Goal: Transaction & Acquisition: Book appointment/travel/reservation

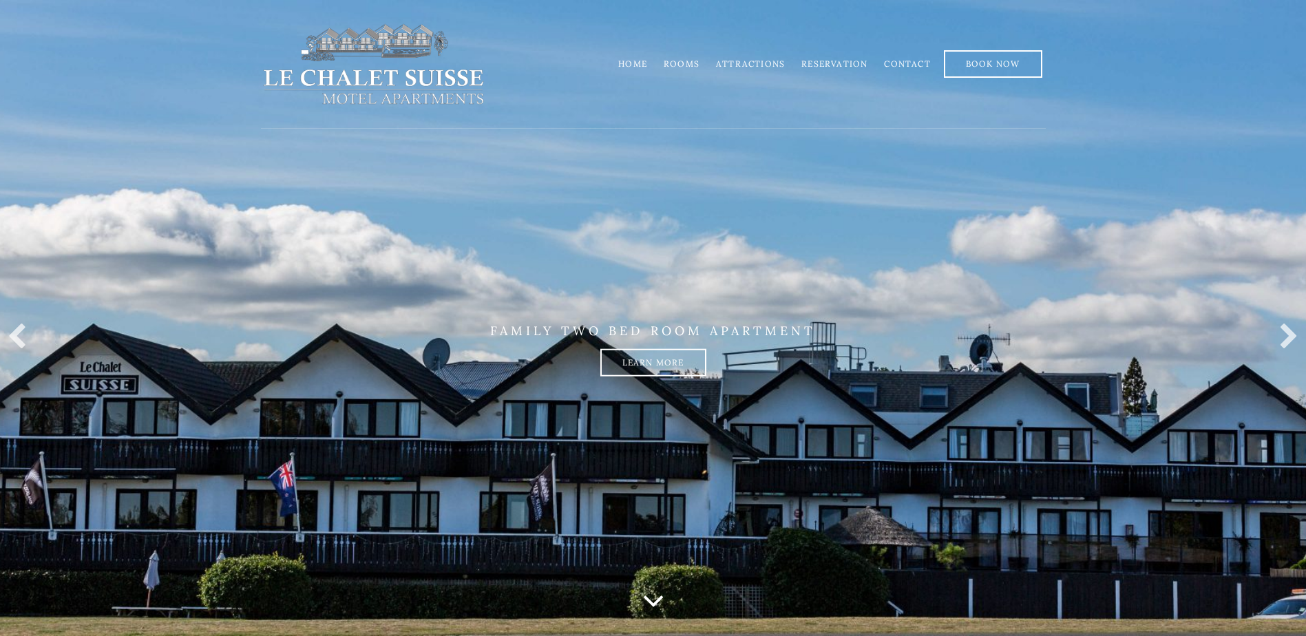
drag, startPoint x: 685, startPoint y: 61, endPoint x: 679, endPoint y: 83, distance: 23.4
click at [685, 61] on link "Rooms" at bounding box center [682, 64] width 36 height 10
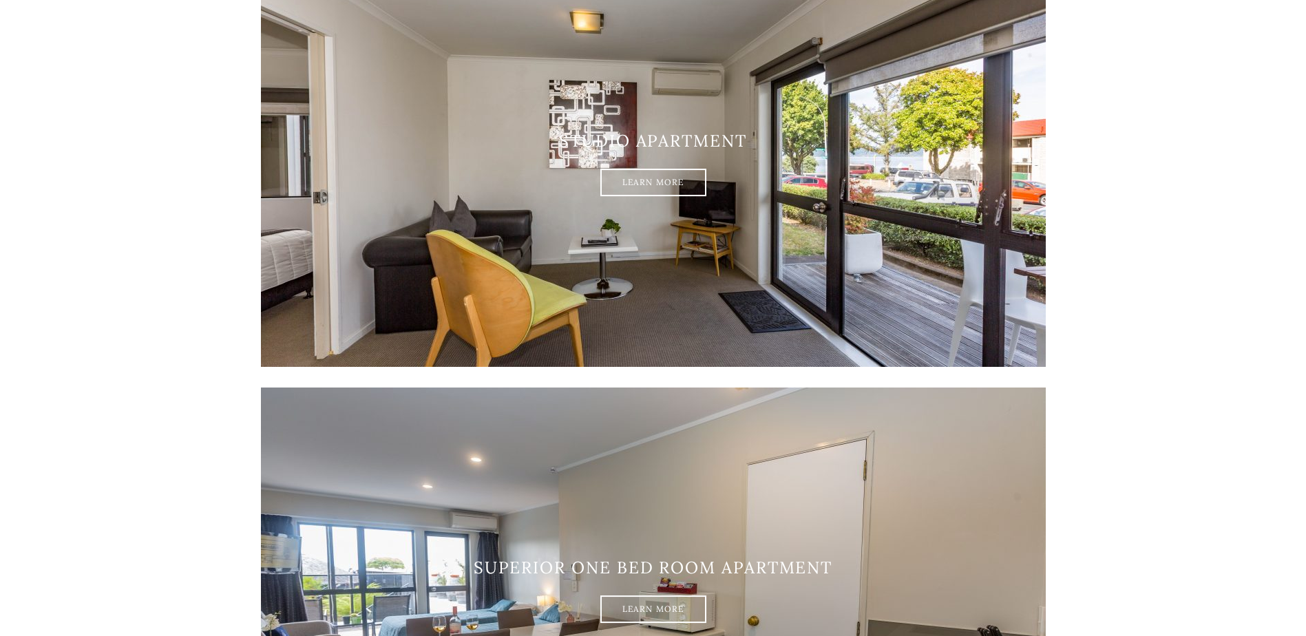
scroll to position [344, 0]
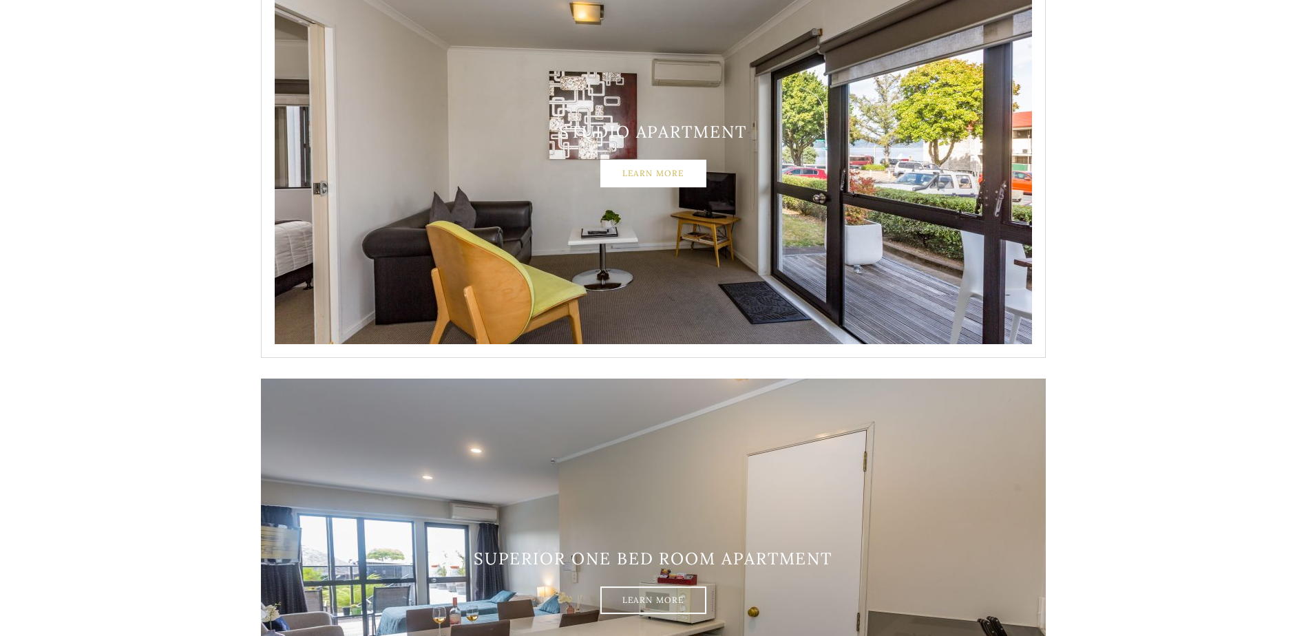
click at [686, 175] on link "Learn More" at bounding box center [653, 174] width 106 height 28
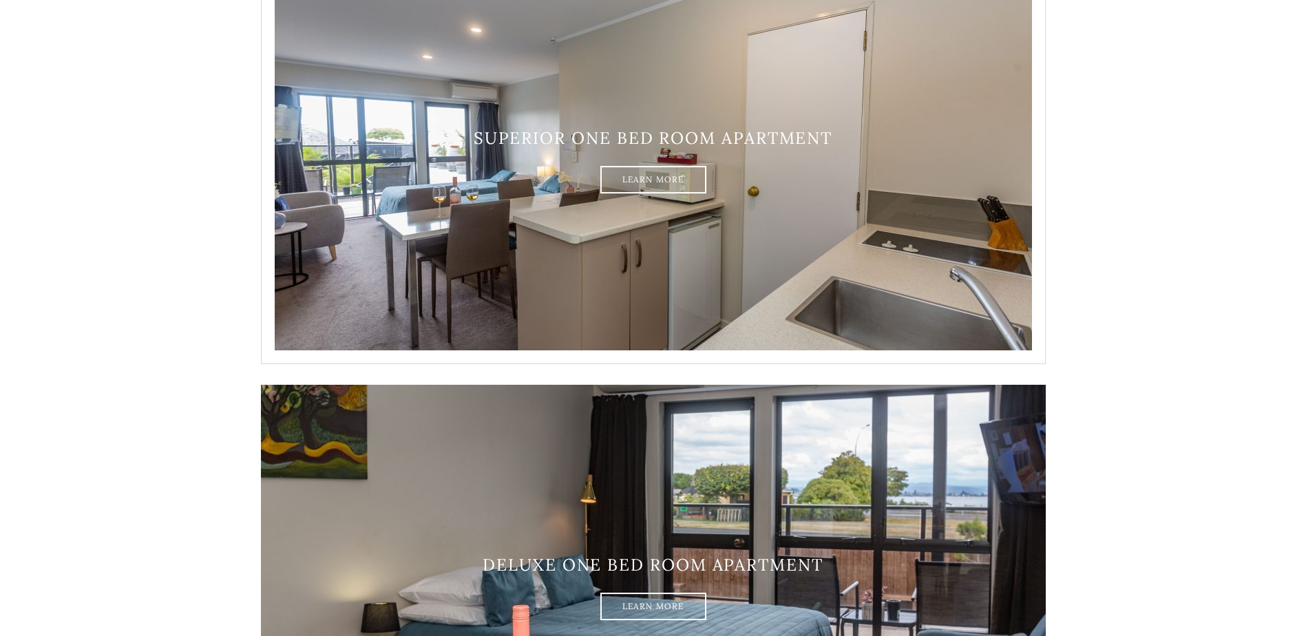
scroll to position [964, 0]
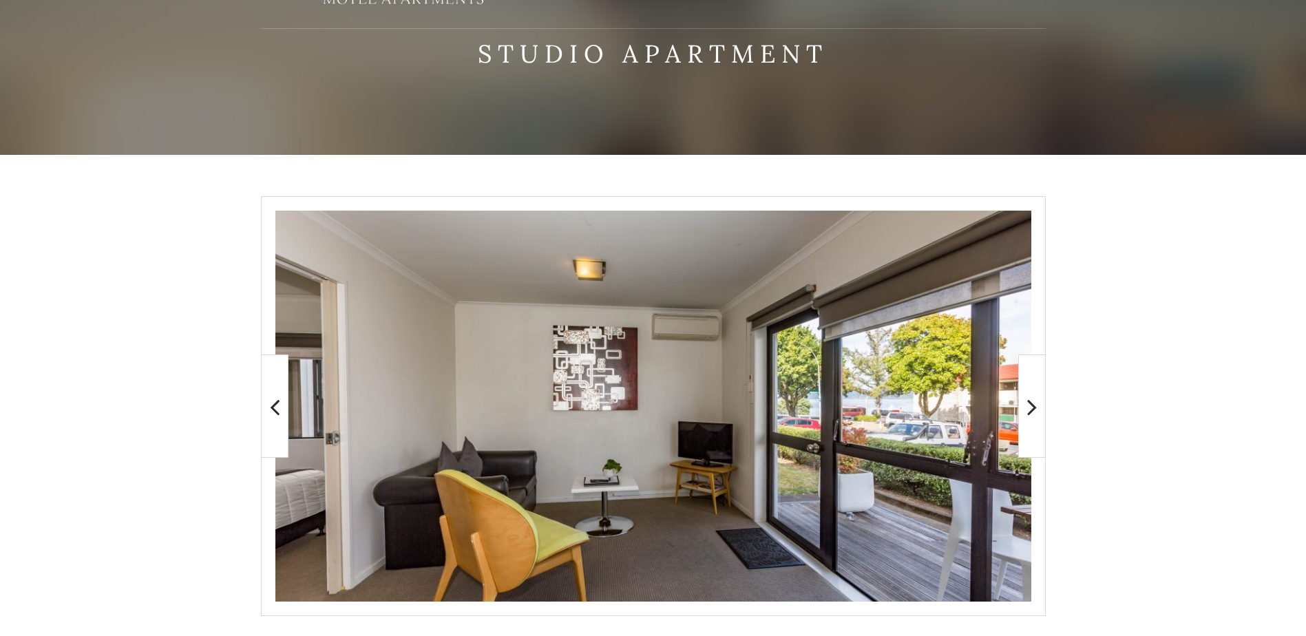
scroll to position [275, 0]
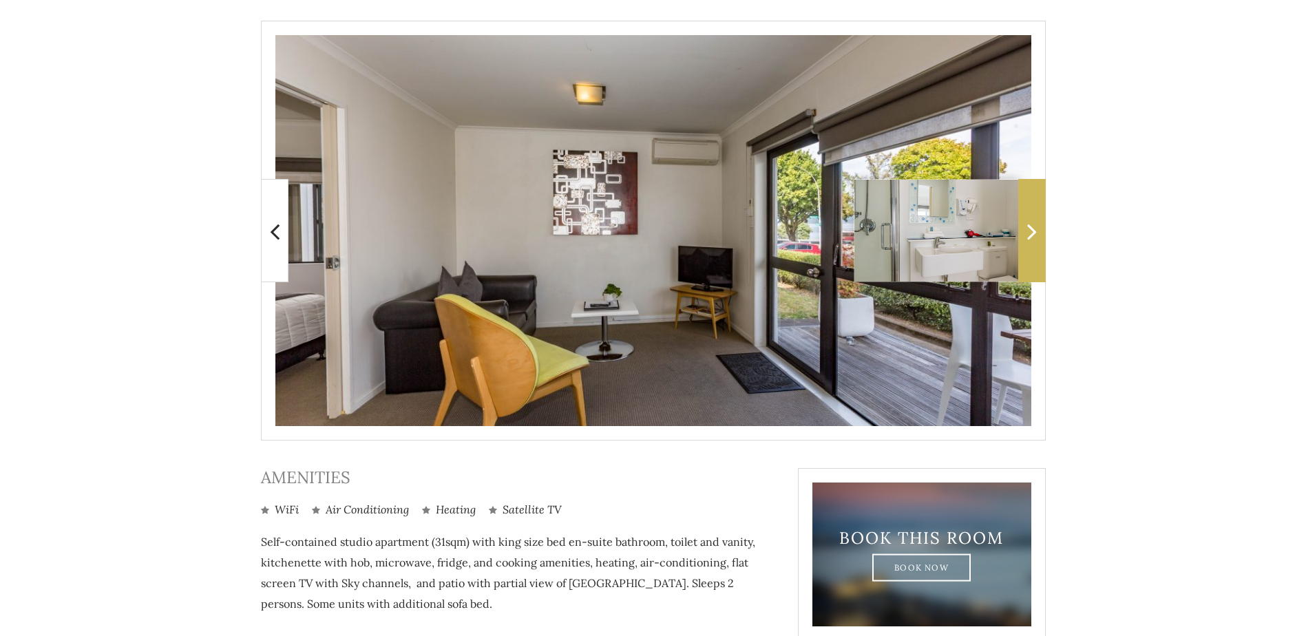
click at [1028, 233] on icon at bounding box center [1032, 232] width 10 height 28
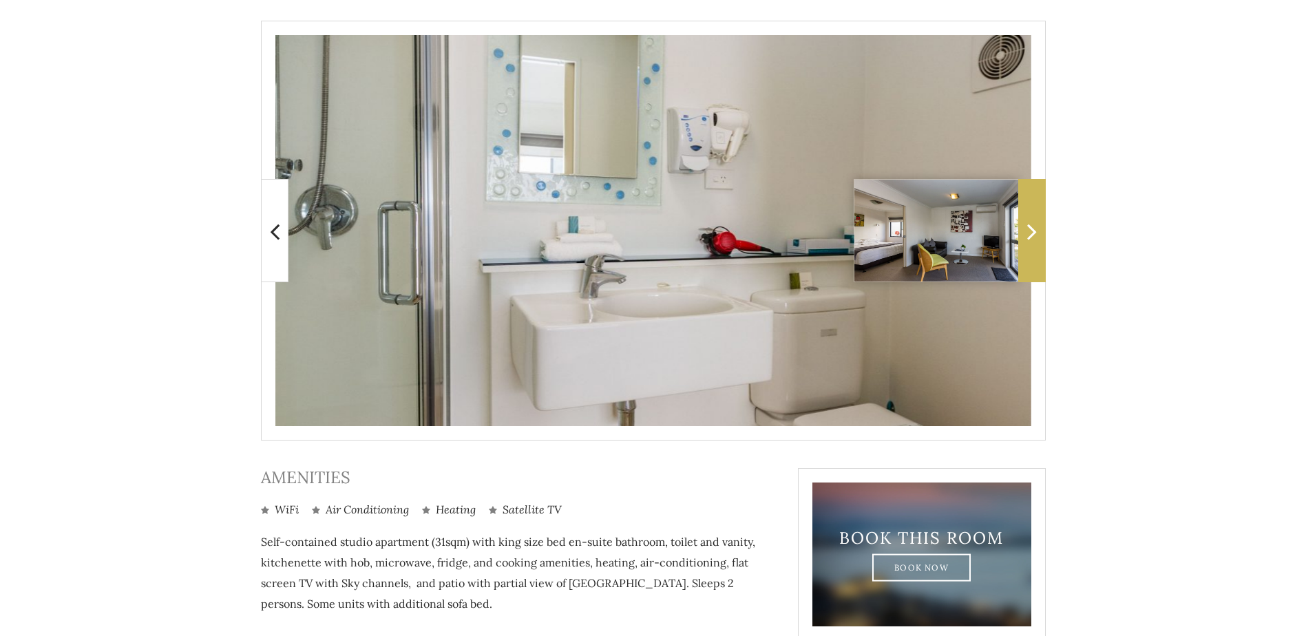
click at [1028, 233] on icon at bounding box center [1032, 232] width 10 height 28
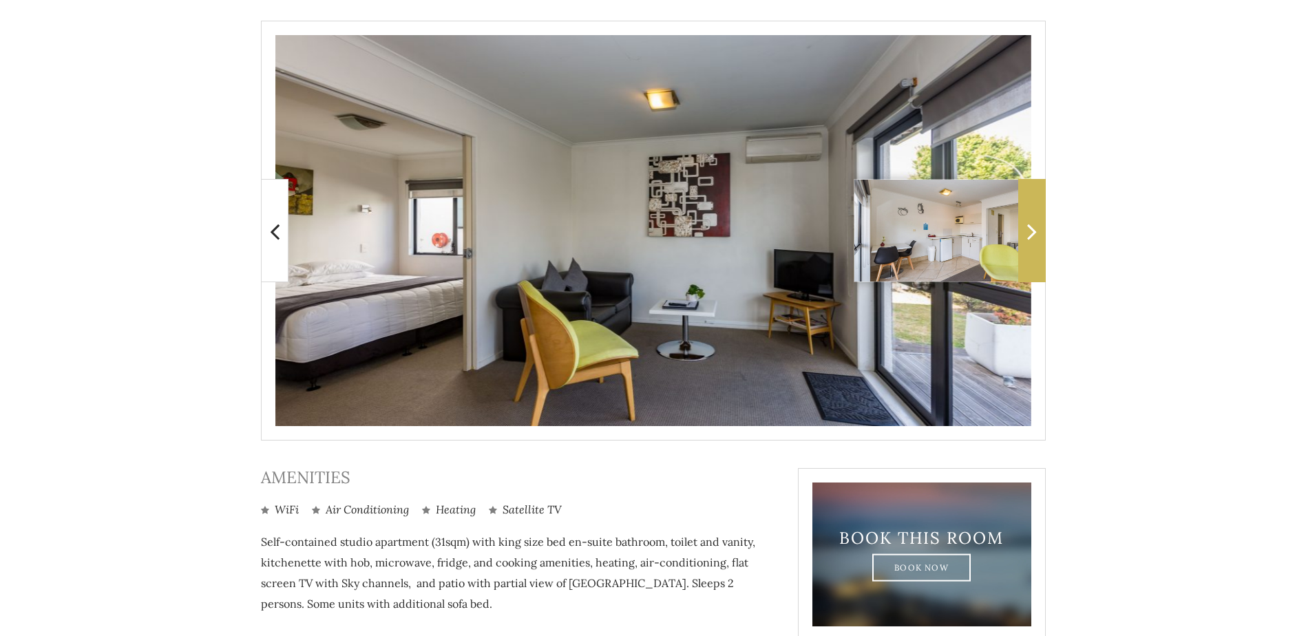
click at [1028, 233] on icon at bounding box center [1032, 232] width 10 height 28
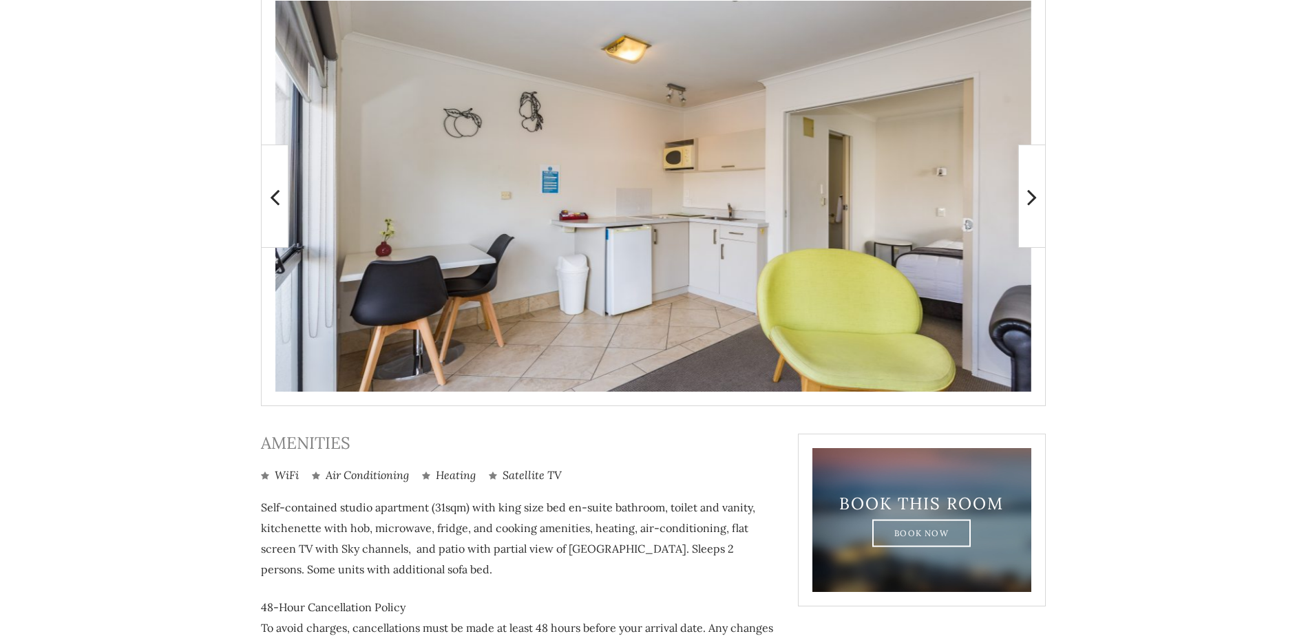
scroll to position [182, 0]
